Goal: Register for event/course

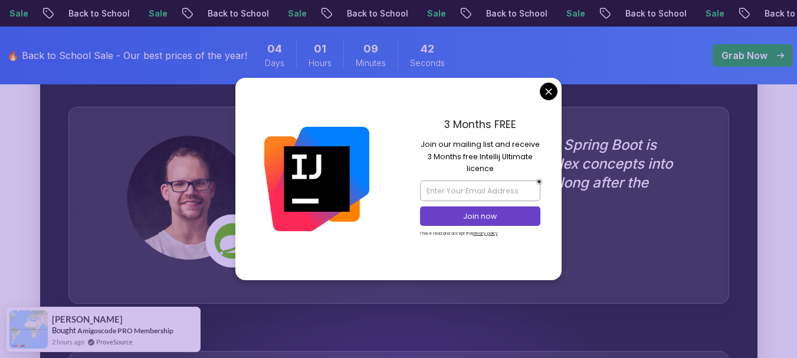
scroll to position [3361, 0]
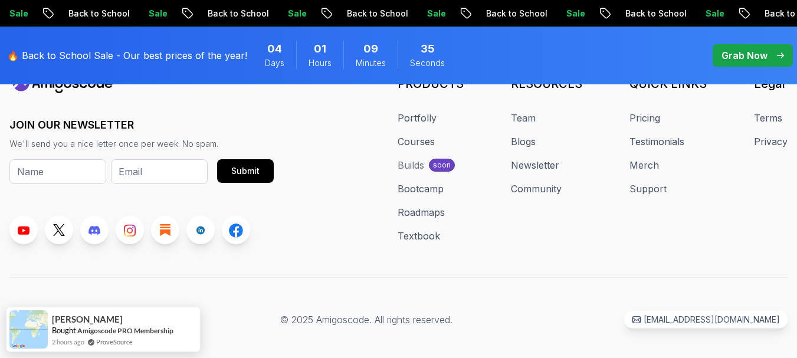
scroll to position [4667, 0]
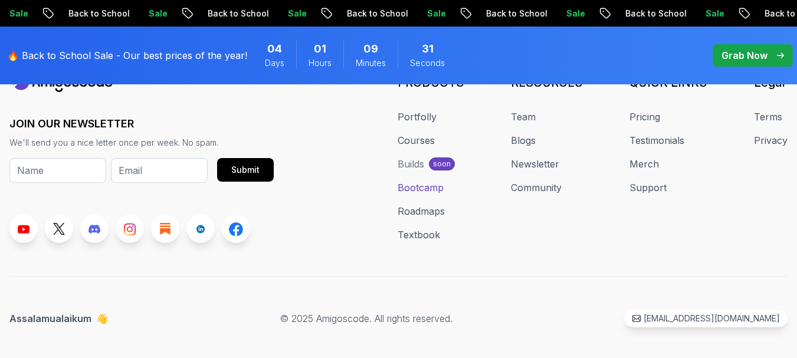
click at [436, 180] on link "Bootcamp" at bounding box center [420, 187] width 46 height 14
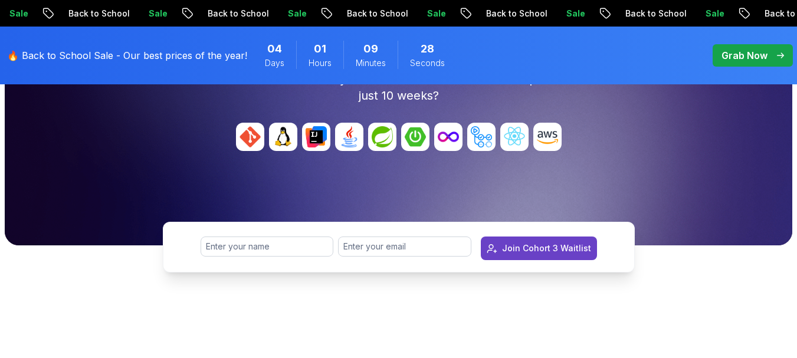
scroll to position [295, 0]
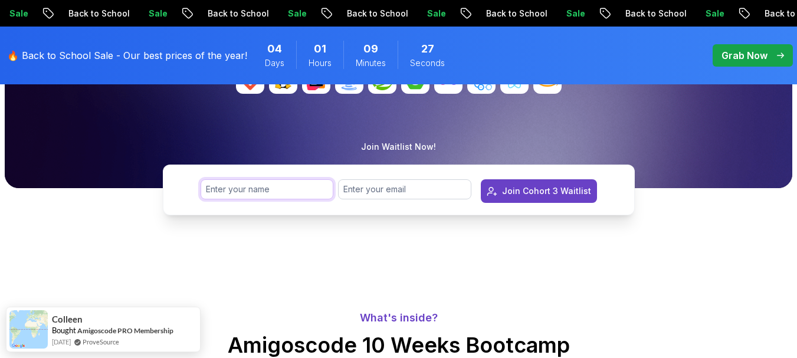
click at [269, 190] on input "text" at bounding box center [266, 189] width 133 height 20
type input "[PERSON_NAME]"
click at [411, 185] on input "email" at bounding box center [404, 189] width 133 height 20
type input "[EMAIL_ADDRESS][DOMAIN_NAME]"
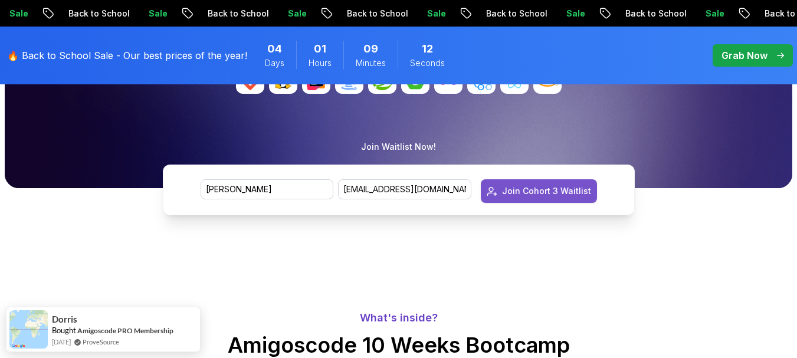
click at [551, 184] on button "Join Cohort 3 Waitlist" at bounding box center [539, 191] width 116 height 24
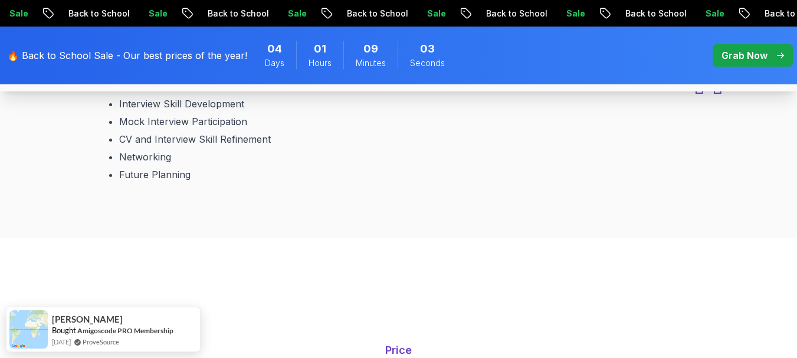
scroll to position [2181, 0]
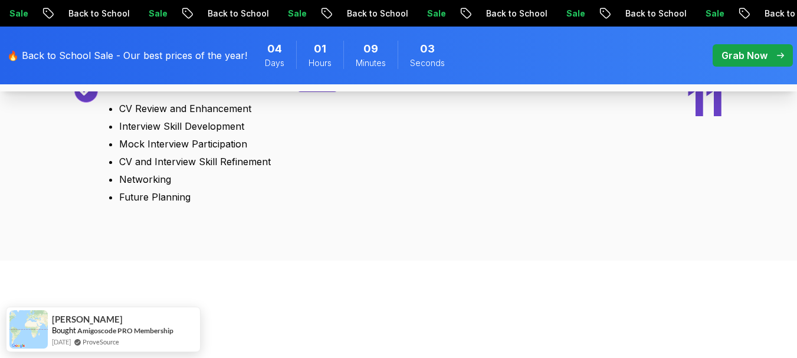
click at [320, 92] on div "Bonus" at bounding box center [317, 83] width 41 height 18
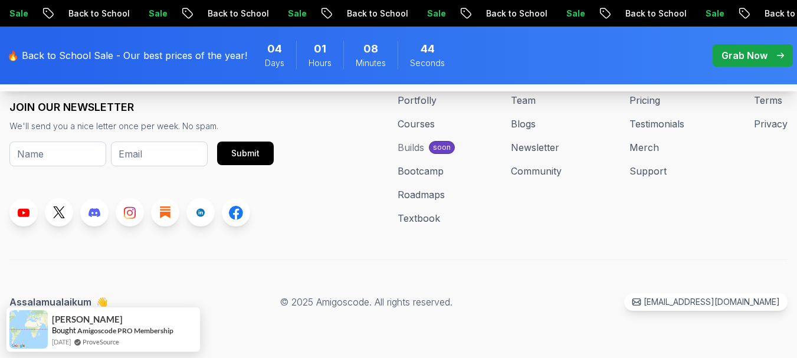
scroll to position [5938, 0]
click at [84, 154] on input "text" at bounding box center [57, 153] width 97 height 25
type input "[PERSON_NAME]"
click at [158, 150] on input "email" at bounding box center [159, 153] width 97 height 25
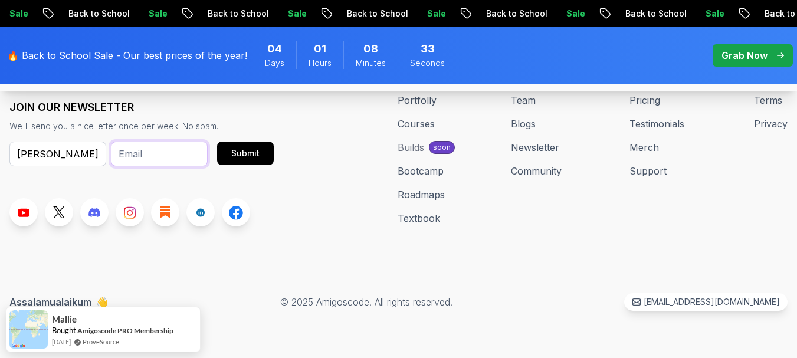
type input "[EMAIL_ADDRESS][DOMAIN_NAME]"
click at [249, 152] on div "Submit" at bounding box center [245, 153] width 28 height 12
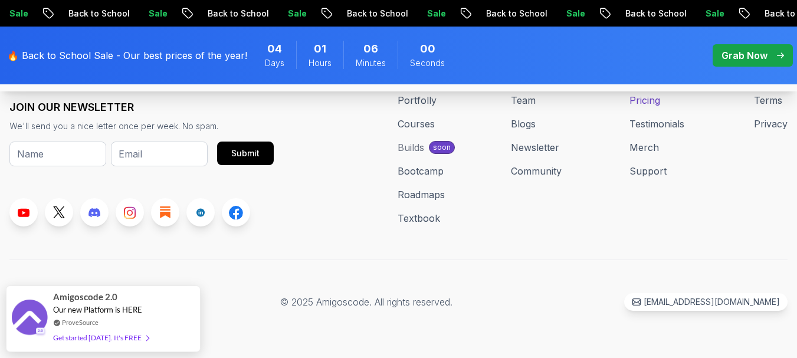
click at [652, 101] on link "Pricing" at bounding box center [644, 100] width 31 height 14
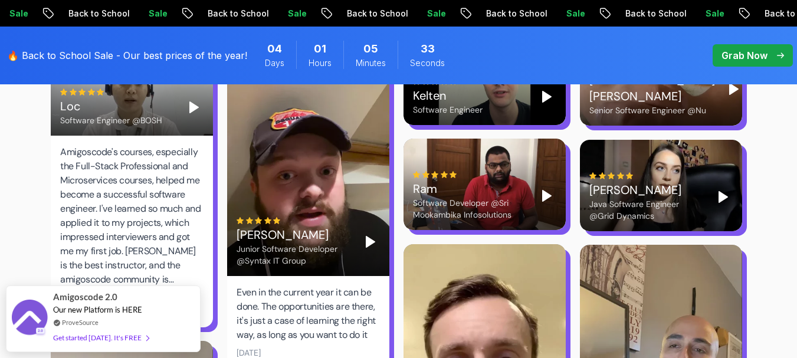
scroll to position [3891, 0]
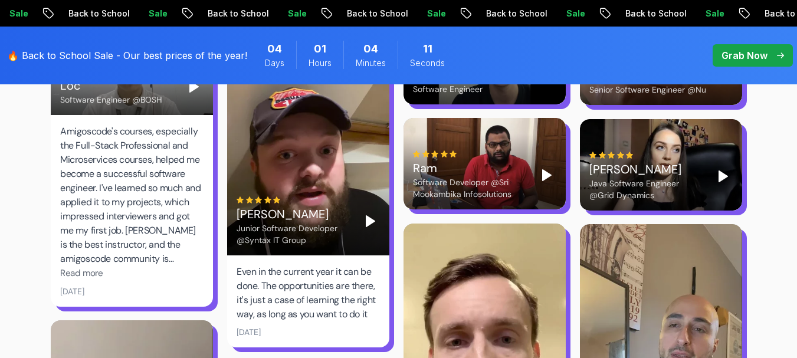
click at [88, 267] on span "Read more" at bounding box center [81, 273] width 43 height 12
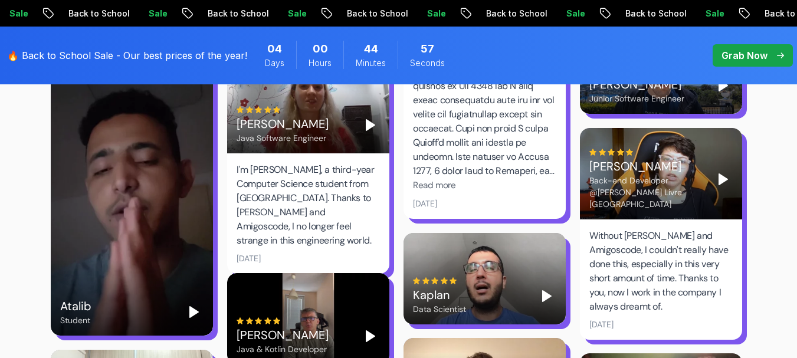
scroll to position [3243, 0]
